Goal: Information Seeking & Learning: Learn about a topic

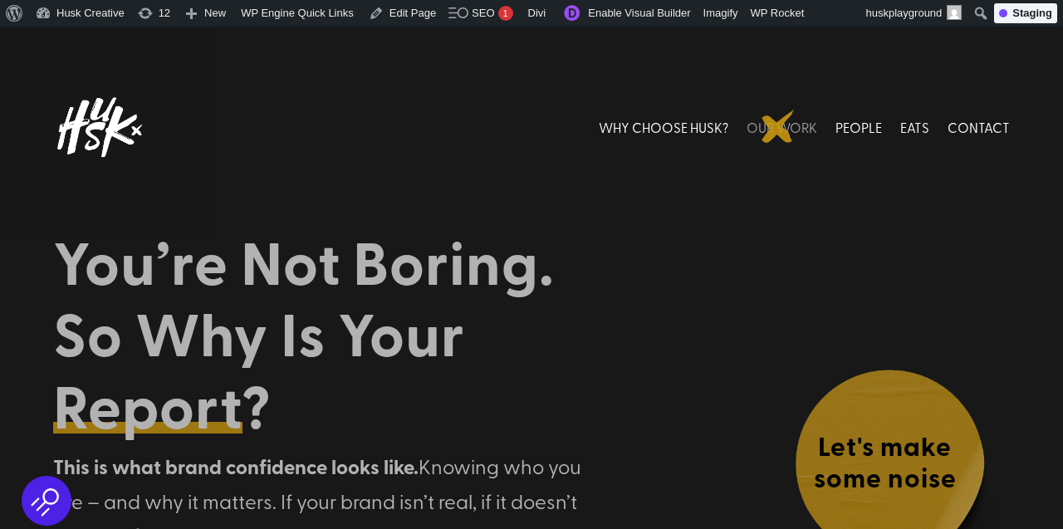
click at [778, 126] on link "OUR WORK" at bounding box center [782, 128] width 71 height 74
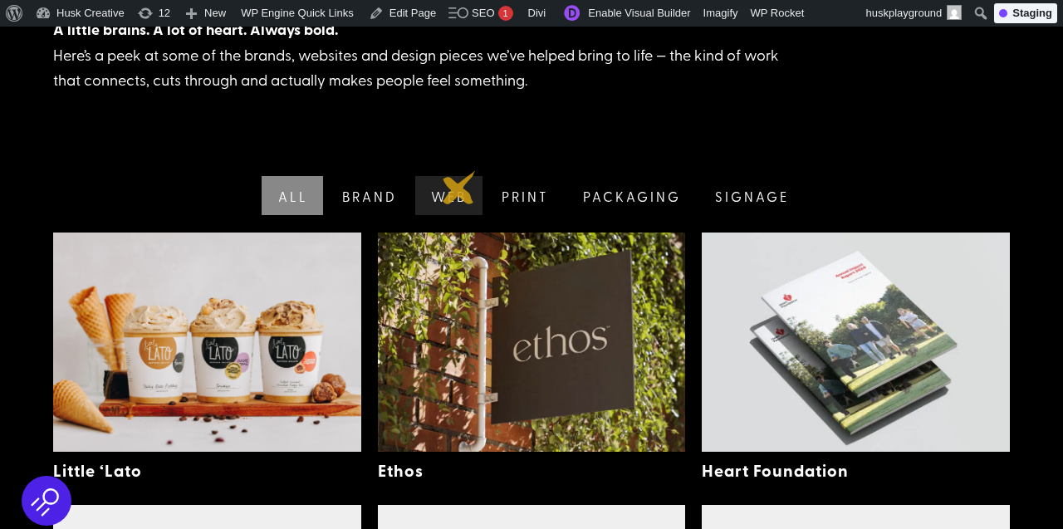
click at [459, 188] on link "Web" at bounding box center [447, 195] width 71 height 39
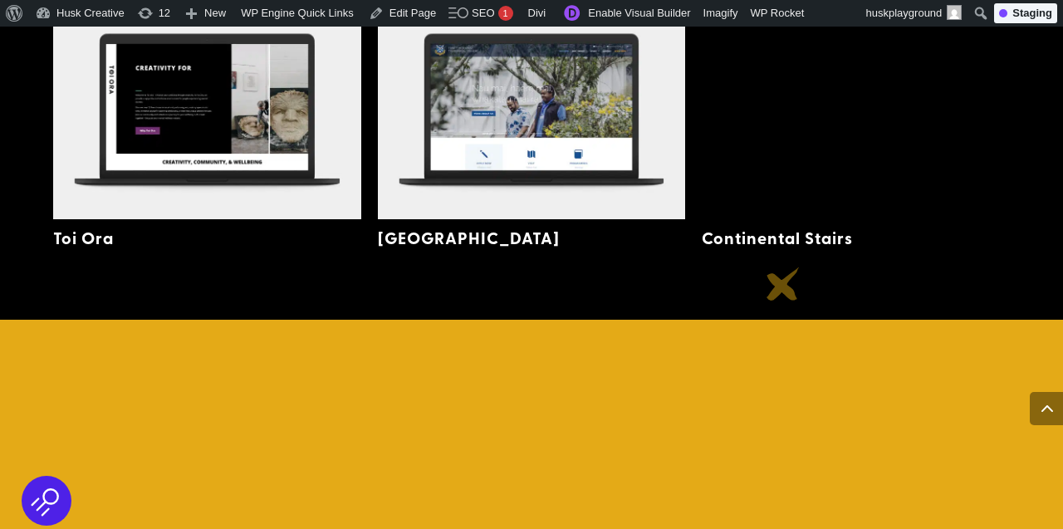
scroll to position [2803, 0]
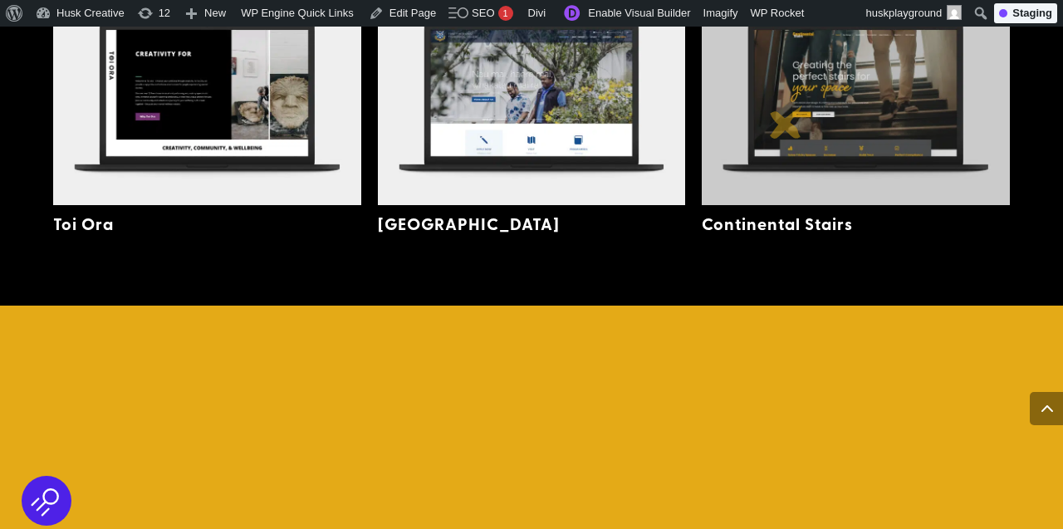
click at [787, 122] on img at bounding box center [856, 95] width 308 height 219
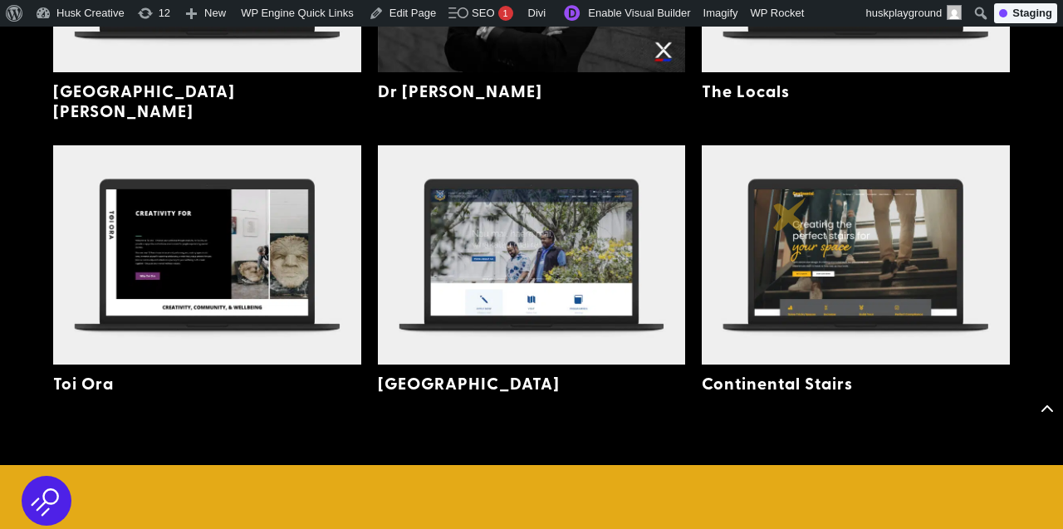
scroll to position [2639, 0]
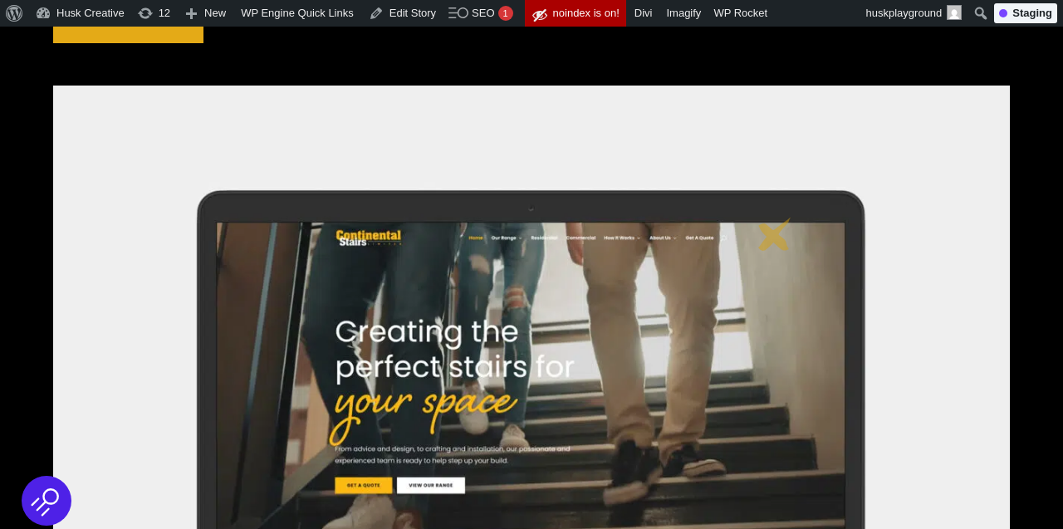
scroll to position [595, 0]
